Goal: Understand site structure: Grasp the organization and layout of the website

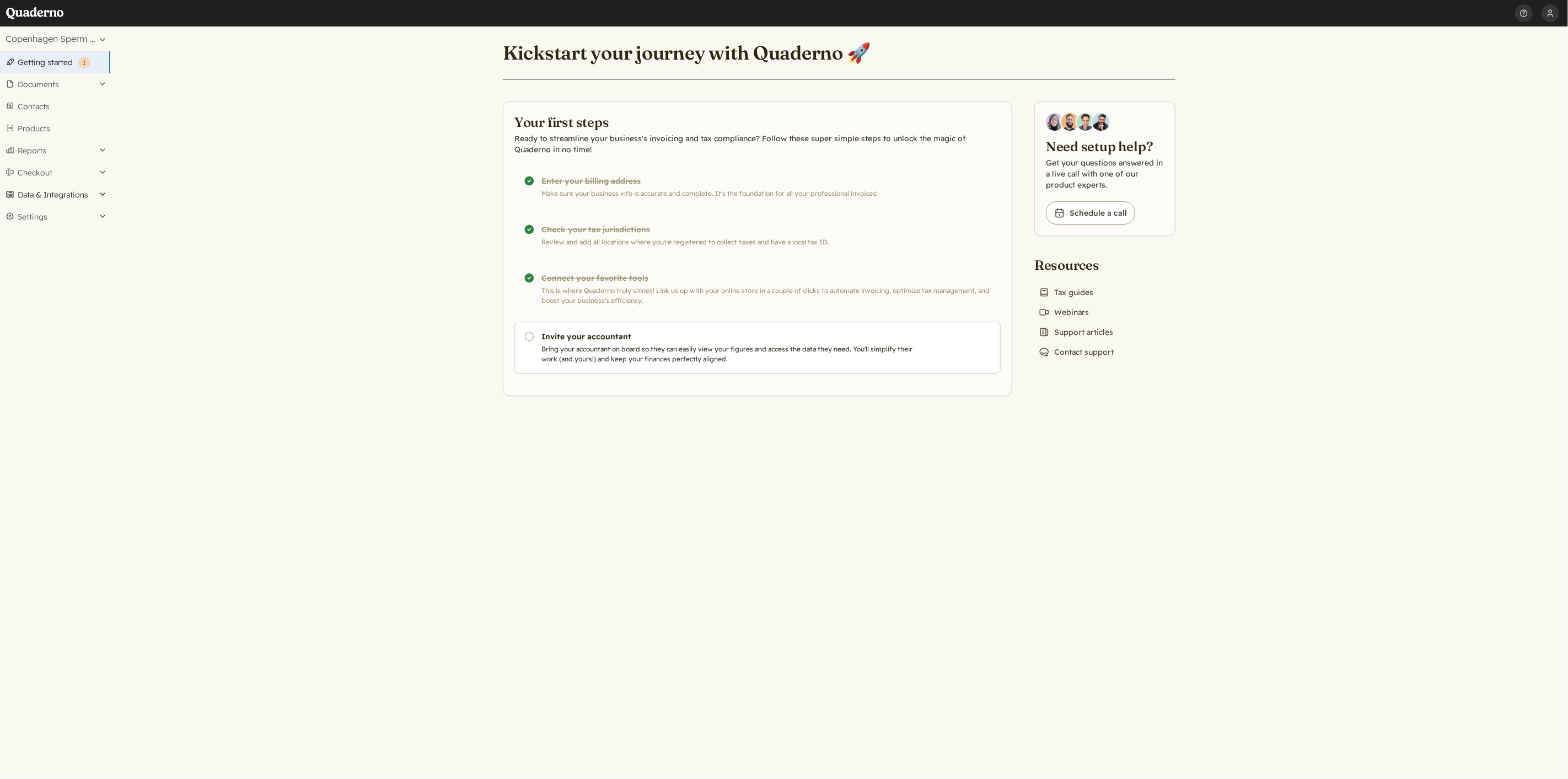
click at [92, 195] on button "Data & Integrations" at bounding box center [55, 195] width 110 height 22
click at [94, 265] on button "Settings" at bounding box center [55, 268] width 110 height 22
click at [22, 475] on link "Apps" at bounding box center [55, 476] width 110 height 16
click at [32, 105] on link "Contacts" at bounding box center [55, 106] width 110 height 22
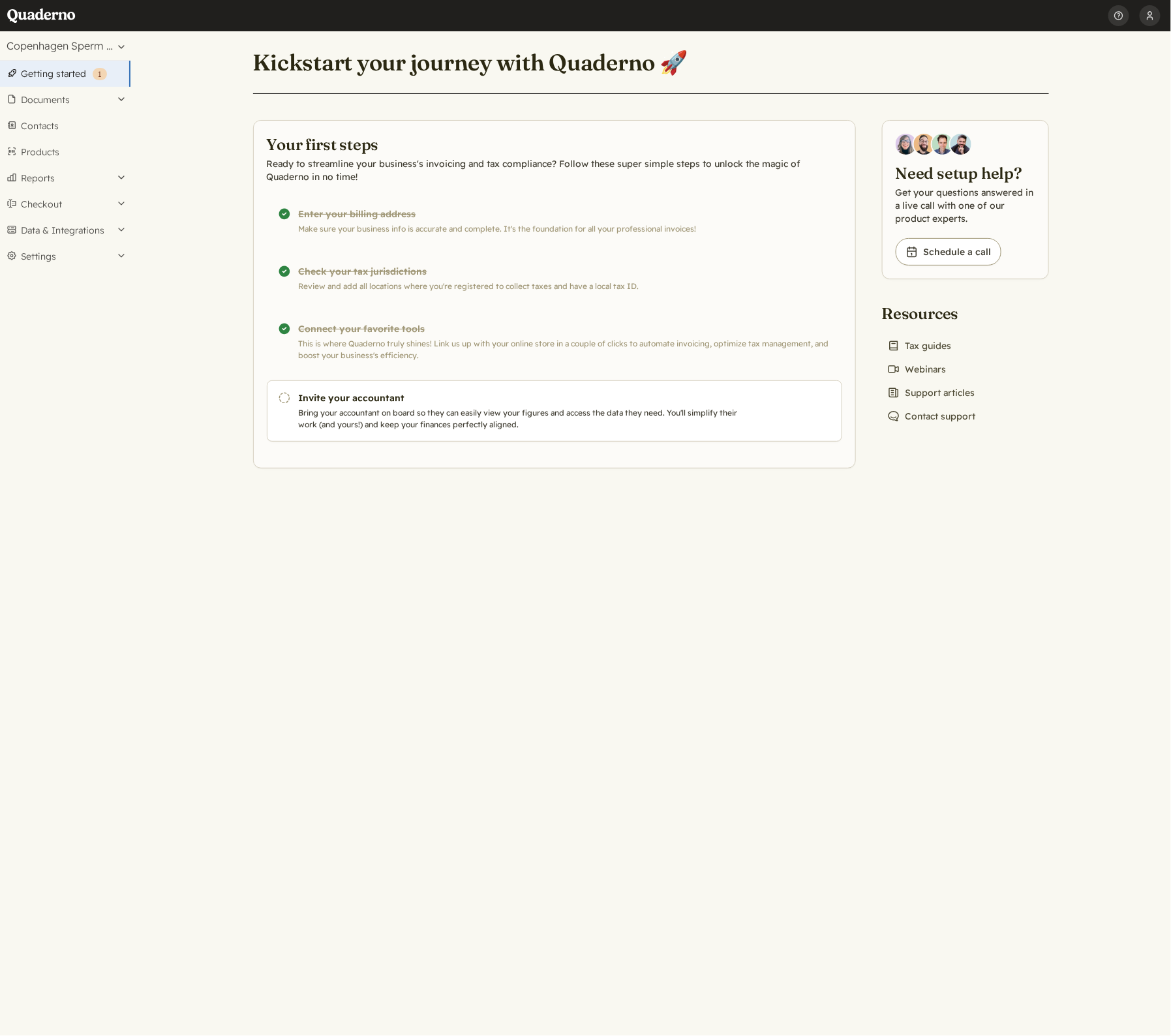
click at [203, 93] on main "Kickstart your journey with Quaderno 🚀 Your first steps Ready to streamline you…" at bounding box center [650, 533] width 1040 height 1004
click at [111, 200] on button "Checkout" at bounding box center [65, 203] width 130 height 26
click at [113, 268] on button "Data & Integrations" at bounding box center [65, 273] width 130 height 26
click at [53, 154] on link "Products" at bounding box center [65, 152] width 130 height 26
